Goal: Register for event/course

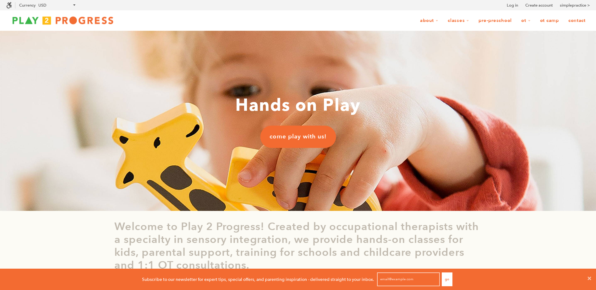
scroll to position [0, 5]
click at [545, 21] on link "OT Camp" at bounding box center [549, 21] width 27 height 12
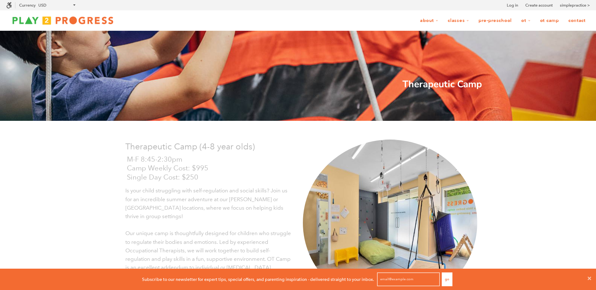
click at [545, 19] on link "OT Camp" at bounding box center [549, 21] width 27 height 12
